Goal: Find contact information: Find contact information

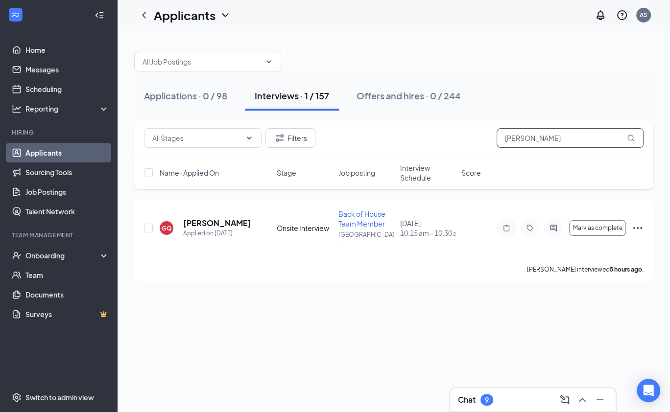
click at [571, 142] on input "[PERSON_NAME]" at bounding box center [570, 138] width 147 height 20
drag, startPoint x: 571, startPoint y: 142, endPoint x: 475, endPoint y: 140, distance: 97.0
click at [475, 140] on div "Filters [PERSON_NAME]" at bounding box center [393, 138] width 499 height 20
paste input "[PERSON_NAME]"
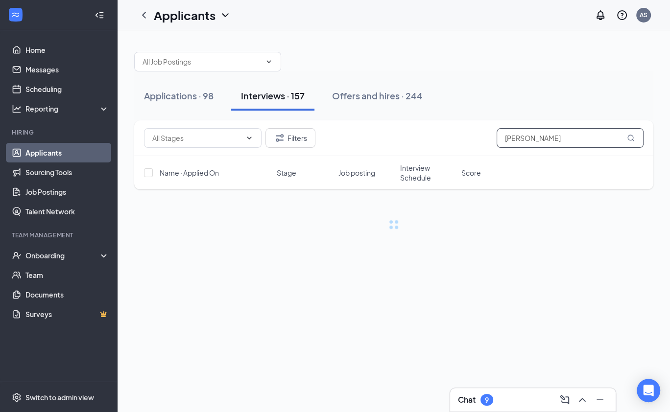
type input "[PERSON_NAME]"
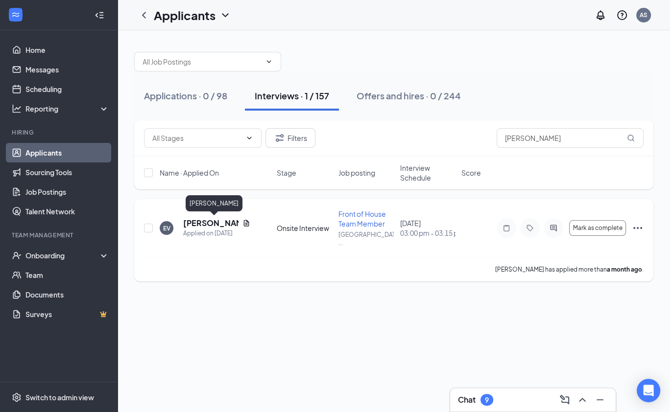
click at [204, 225] on h5 "[PERSON_NAME]" at bounding box center [210, 223] width 55 height 11
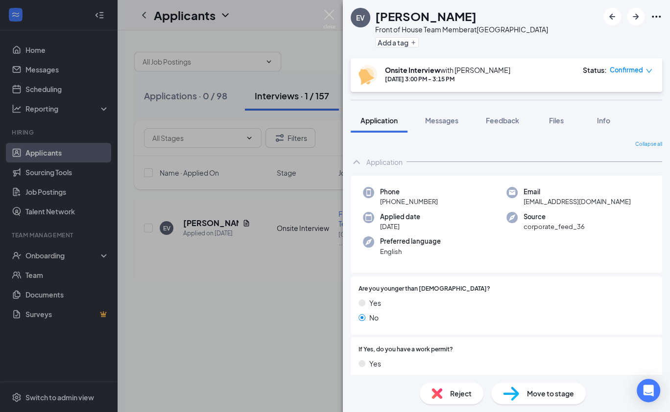
drag, startPoint x: 451, startPoint y: 200, endPoint x: 383, endPoint y: 202, distance: 67.1
click at [383, 202] on div "Phone [PHONE_NUMBER]" at bounding box center [434, 197] width 143 height 20
copy span "[PHONE_NUMBER]"
drag, startPoint x: 619, startPoint y: 202, endPoint x: 522, endPoint y: 201, distance: 97.9
click at [522, 201] on div "Email [EMAIL_ADDRESS][DOMAIN_NAME]" at bounding box center [577, 197] width 143 height 20
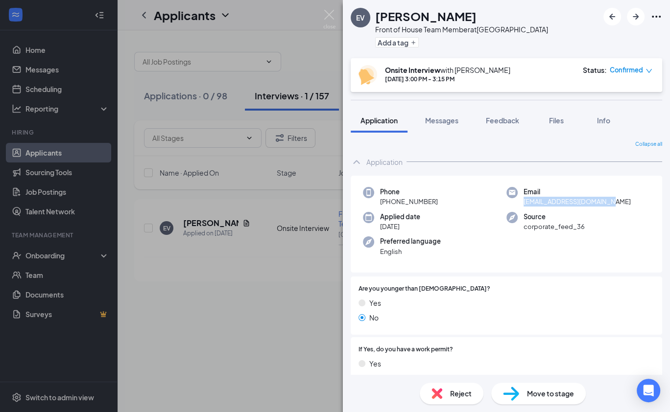
copy span "[EMAIL_ADDRESS][DOMAIN_NAME]"
